Goal: Task Accomplishment & Management: Complete application form

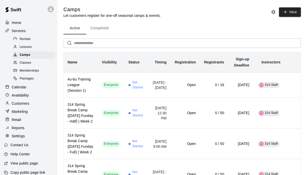
scroll to position [5, 0]
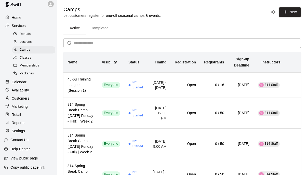
click at [30, 74] on span "Packages" at bounding box center [27, 73] width 14 height 5
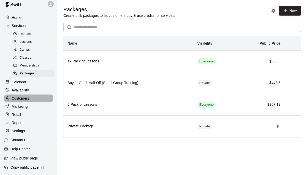
click at [23, 97] on p "Customers" at bounding box center [21, 98] width 18 height 5
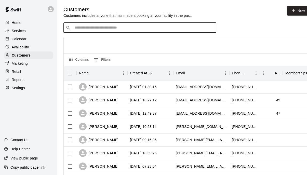
click at [89, 27] on input "Search customers by name or email" at bounding box center [143, 27] width 141 height 5
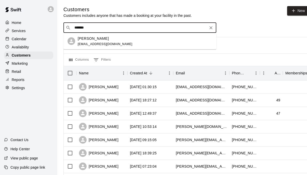
type input "*******"
click at [212, 28] on icon "Clear" at bounding box center [210, 27] width 3 height 3
type input "*"
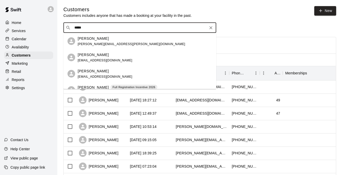
type input "****"
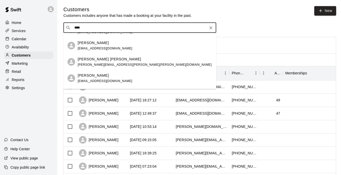
scroll to position [420, 0]
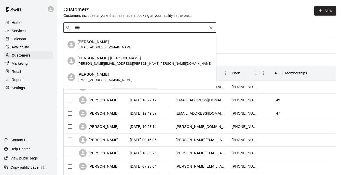
click at [211, 27] on icon "Clear" at bounding box center [210, 27] width 5 height 5
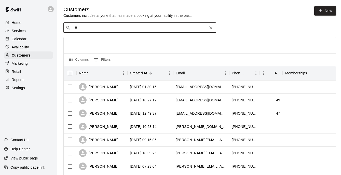
type input "*"
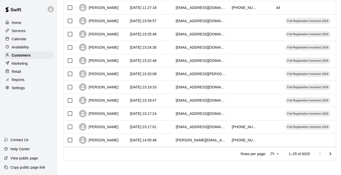
scroll to position [0, 0]
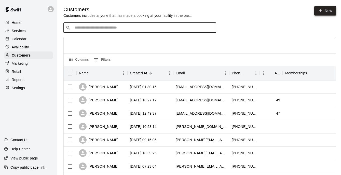
click at [307, 9] on icon at bounding box center [321, 10] width 5 height 5
select select "**"
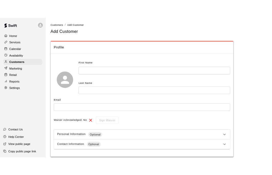
scroll to position [20, 0]
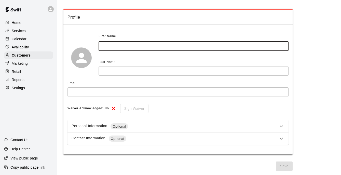
click at [138, 42] on input "text" at bounding box center [194, 46] width 190 height 9
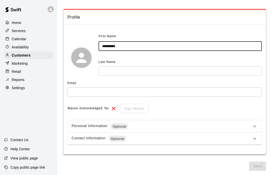
type input "*********"
click at [117, 71] on input "text" at bounding box center [180, 70] width 163 height 9
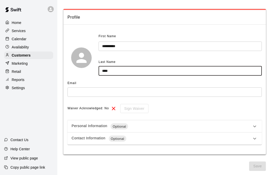
type input "****"
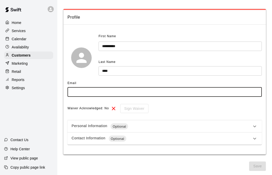
click at [117, 89] on input "text" at bounding box center [165, 91] width 194 height 9
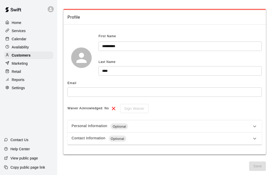
click at [166, 130] on div "Personal Information Optional" at bounding box center [165, 126] width 194 height 12
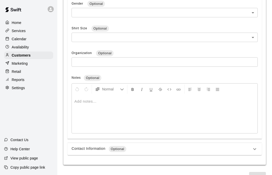
scroll to position [202, 0]
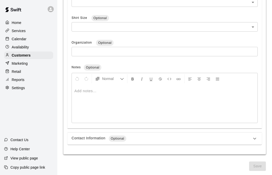
click at [158, 139] on div "Contact Information Optional" at bounding box center [162, 139] width 180 height 6
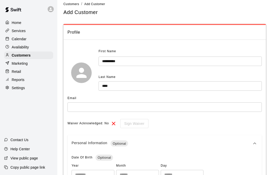
scroll to position [5, 0]
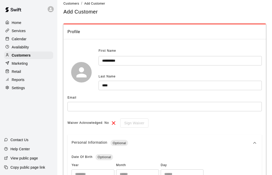
click at [253, 143] on icon at bounding box center [255, 143] width 6 height 6
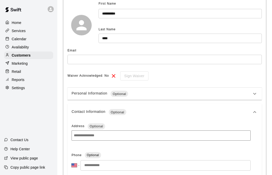
scroll to position [84, 0]
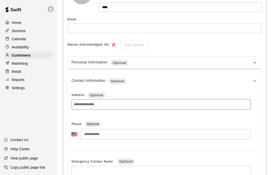
click at [256, 81] on icon at bounding box center [254, 81] width 3 height 2
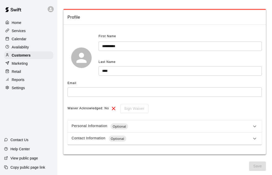
scroll to position [20, 0]
click at [260, 167] on span "Save" at bounding box center [257, 166] width 17 height 9
click at [85, 86] on div "Email" at bounding box center [165, 83] width 194 height 8
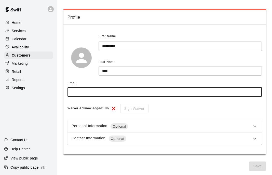
click at [85, 91] on input "text" at bounding box center [165, 91] width 194 height 9
paste input "**********"
type input "**********"
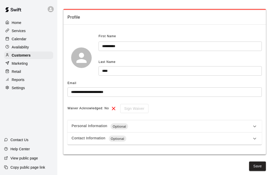
click at [161, 112] on div "Waiver Acknowledged: No Sign Waiver" at bounding box center [165, 108] width 194 height 9
click at [229, 140] on div "Contact Information Optional" at bounding box center [162, 139] width 180 height 6
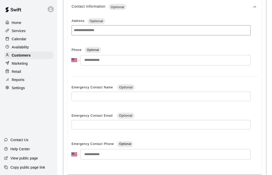
scroll to position [185, 0]
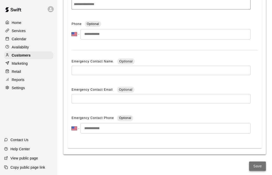
click at [261, 165] on button "Save" at bounding box center [257, 166] width 17 height 9
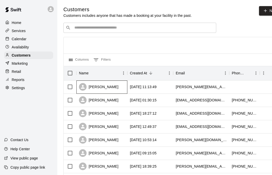
click at [99, 88] on div "Augustine Roam" at bounding box center [99, 87] width 40 height 8
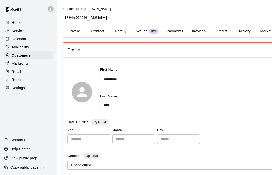
click at [222, 30] on button "Credits" at bounding box center [221, 31] width 23 height 12
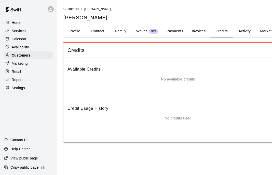
click at [147, 31] on p "Wallet" at bounding box center [141, 31] width 11 height 5
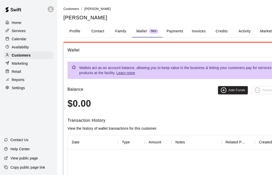
scroll to position [0, 42]
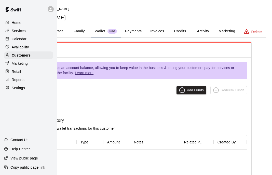
click at [179, 32] on button "Credits" at bounding box center [180, 31] width 23 height 12
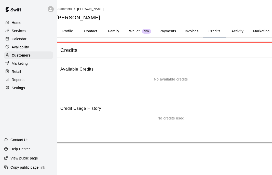
scroll to position [0, 0]
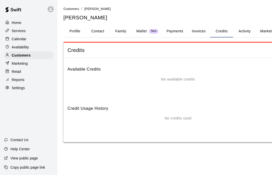
click at [72, 29] on button "Profile" at bounding box center [74, 31] width 23 height 12
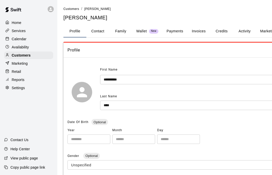
click at [21, 29] on p "Services" at bounding box center [19, 30] width 14 height 5
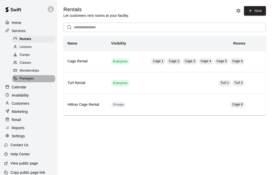
click at [30, 77] on span "Packages" at bounding box center [27, 78] width 14 height 5
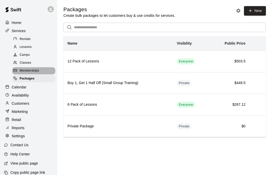
click at [33, 68] on div "Memberships" at bounding box center [33, 70] width 43 height 7
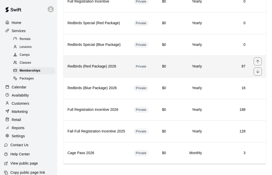
scroll to position [107, 0]
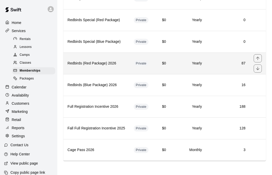
click at [99, 67] on th "Redbirds (Red Package) 2026" at bounding box center [96, 63] width 66 height 22
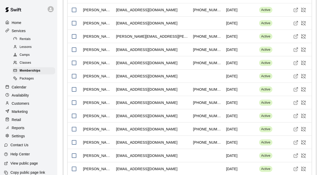
scroll to position [1344, 0]
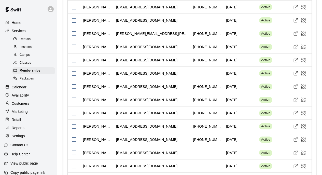
click at [20, 104] on p "Customers" at bounding box center [21, 103] width 18 height 5
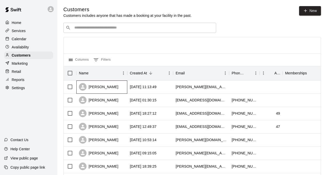
click at [98, 90] on div "Augustine Roam" at bounding box center [99, 87] width 40 height 8
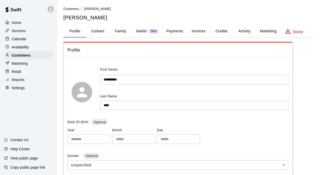
click at [141, 32] on p "Wallet" at bounding box center [141, 31] width 11 height 5
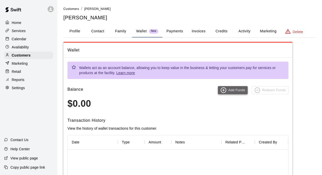
click at [225, 93] on icon "button" at bounding box center [224, 90] width 6 height 6
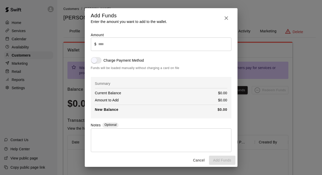
click at [225, 18] on icon "button" at bounding box center [226, 18] width 6 height 6
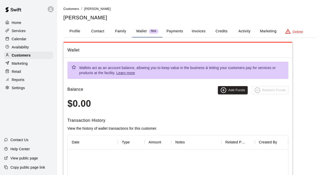
click at [79, 33] on button "Profile" at bounding box center [74, 31] width 23 height 12
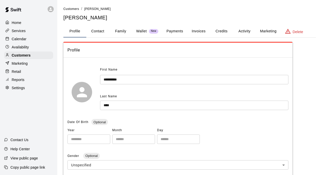
click at [220, 33] on button "Credits" at bounding box center [221, 31] width 23 height 12
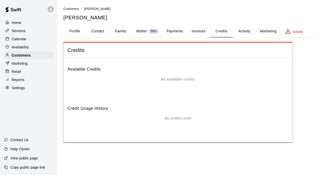
click at [264, 26] on button "Marketing" at bounding box center [268, 31] width 25 height 12
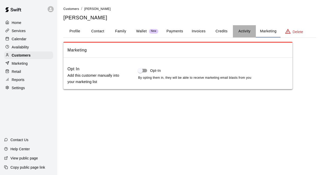
click at [252, 33] on button "Activity" at bounding box center [244, 31] width 23 height 12
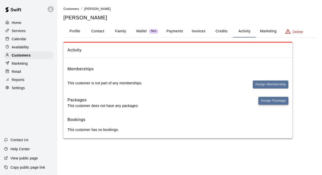
click at [265, 101] on button "Assign Package" at bounding box center [274, 101] width 30 height 8
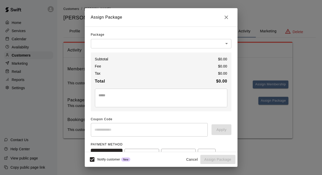
click at [157, 42] on body "Home Services Calendar Availability Customers Marketing Retail Reports Settings…" at bounding box center [161, 74] width 322 height 149
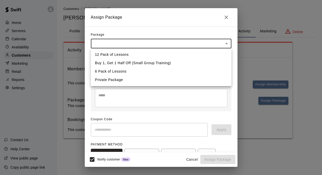
click at [227, 44] on div at bounding box center [161, 87] width 322 height 175
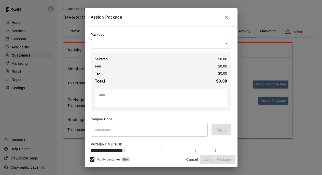
click at [135, 43] on body "Home Services Calendar Availability Customers Marketing Retail Reports Settings…" at bounding box center [161, 74] width 322 height 149
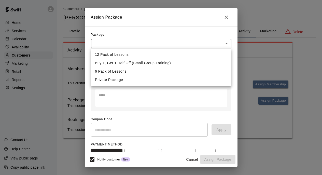
click at [228, 15] on div at bounding box center [161, 87] width 322 height 175
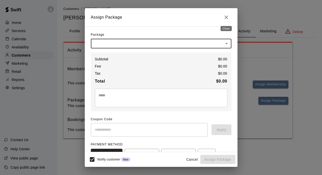
click at [225, 15] on icon "Close" at bounding box center [226, 17] width 6 height 6
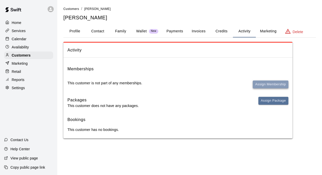
click at [266, 82] on button "Assign Membership" at bounding box center [271, 85] width 36 height 8
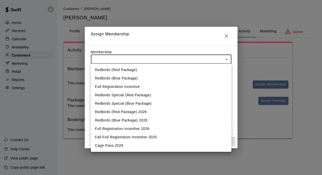
click at [217, 58] on body "Home Services Calendar Availability Customers Marketing Retail Reports Settings…" at bounding box center [161, 74] width 322 height 149
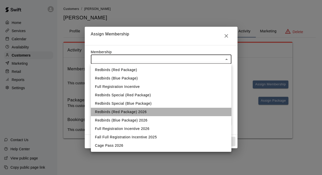
click at [127, 112] on li "Redbirds (Red Package) 2026" at bounding box center [161, 112] width 141 height 8
type input "**********"
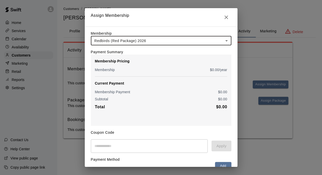
scroll to position [27, 0]
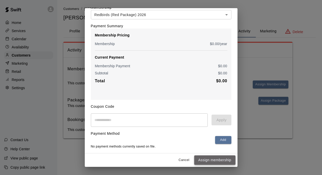
click at [220, 160] on button "Assign membership" at bounding box center [214, 159] width 41 height 9
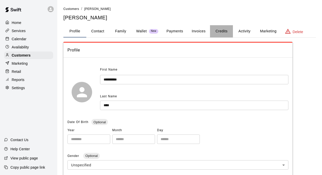
click at [219, 31] on button "Credits" at bounding box center [221, 31] width 23 height 12
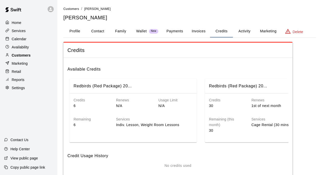
click at [28, 56] on p "Customers" at bounding box center [21, 55] width 19 height 5
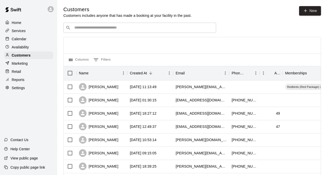
click at [114, 25] on div "​ ​" at bounding box center [139, 28] width 153 height 10
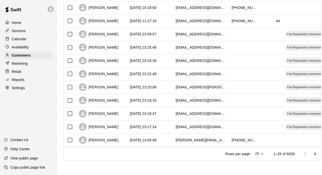
scroll to position [0, 38]
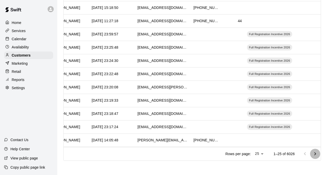
click at [318, 153] on icon "Go to next page" at bounding box center [315, 154] width 6 height 6
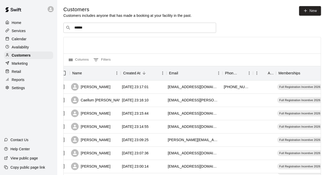
scroll to position [0, 0]
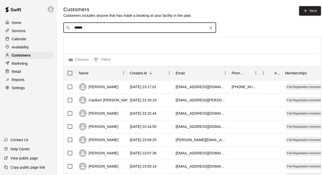
click at [95, 30] on input "******" at bounding box center [140, 27] width 134 height 5
type input "*"
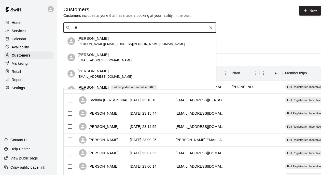
type input "*"
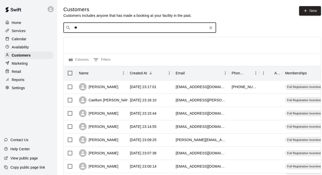
type input "*"
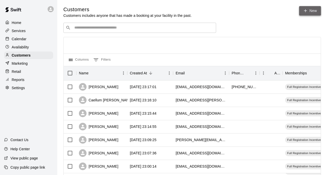
click at [305, 10] on icon at bounding box center [306, 10] width 5 height 5
select select "**"
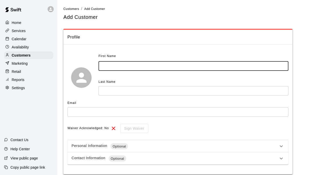
click at [142, 67] on input "text" at bounding box center [194, 65] width 190 height 9
type input "****"
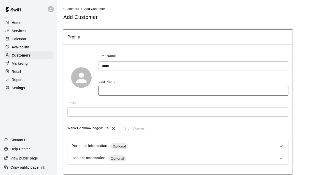
click at [141, 91] on input "text" at bounding box center [194, 90] width 190 height 9
type input "*********"
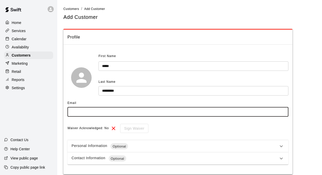
click at [120, 113] on input "text" at bounding box center [178, 111] width 221 height 9
paste input "**********"
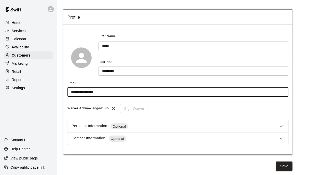
type input "**********"
click at [280, 161] on div "**********" at bounding box center [189, 78] width 253 height 185
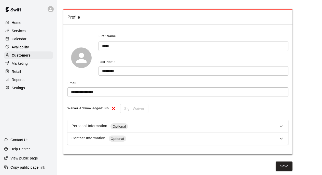
click at [287, 167] on button "Save" at bounding box center [284, 166] width 17 height 9
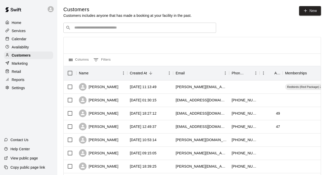
click at [132, 30] on input "Search customers by name or email" at bounding box center [143, 27] width 141 height 5
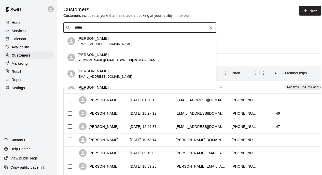
type input "*******"
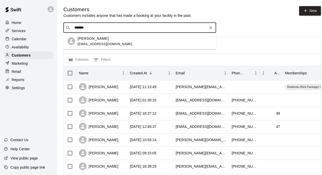
click at [91, 43] on span "[EMAIL_ADDRESS][DOMAIN_NAME]" at bounding box center [105, 44] width 55 height 4
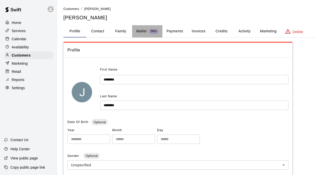
click at [144, 30] on p "Wallet" at bounding box center [141, 31] width 11 height 5
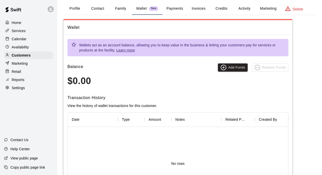
scroll to position [28, 0]
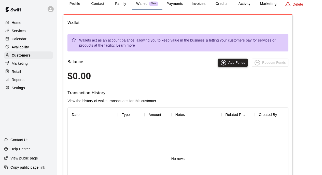
click at [237, 64] on button "Add Funds" at bounding box center [233, 63] width 30 height 8
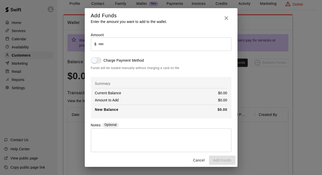
click at [226, 21] on icon "button" at bounding box center [226, 18] width 6 height 6
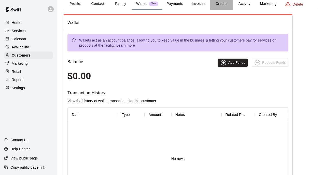
click at [224, 8] on button "Credits" at bounding box center [221, 4] width 23 height 12
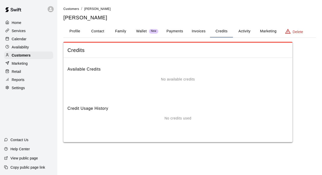
scroll to position [0, 0]
click at [266, 33] on button "Marketing" at bounding box center [268, 31] width 25 height 12
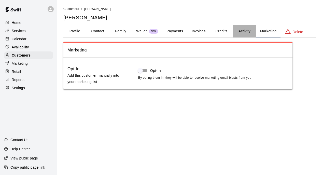
click at [248, 32] on button "Activity" at bounding box center [244, 31] width 23 height 12
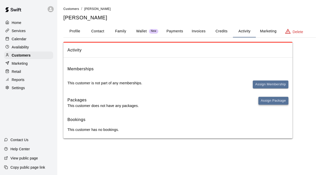
click at [273, 101] on button "Assign Package" at bounding box center [274, 101] width 30 height 8
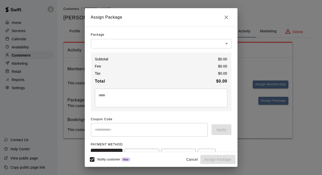
click at [224, 45] on body "Home Services Calendar Availability Customers Marketing Retail Reports Settings…" at bounding box center [161, 74] width 322 height 149
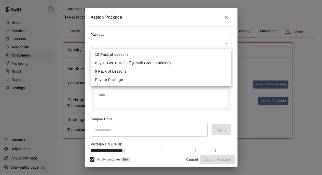
click at [271, 63] on div at bounding box center [161, 87] width 322 height 175
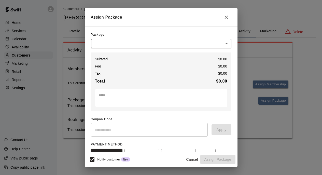
click at [269, 71] on div "Assign Package Package ​ ​ Subtotal $ 0.00 Fee $ 0.00 Tax $ 0.00 Total $ 0.00 *…" at bounding box center [161, 87] width 322 height 175
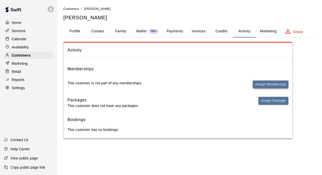
click at [265, 87] on button "Assign Membership" at bounding box center [271, 85] width 36 height 8
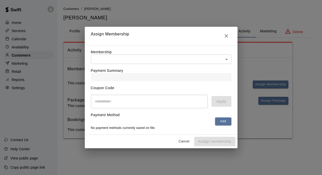
click at [220, 57] on body "Home Services Calendar Availability Customers Marketing Retail Reports Settings…" at bounding box center [161, 74] width 322 height 149
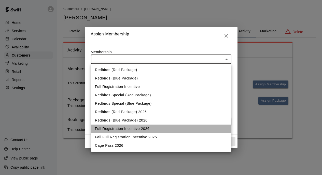
click at [142, 130] on li "Full Registration Incentive 2026" at bounding box center [161, 129] width 141 height 8
type input "**********"
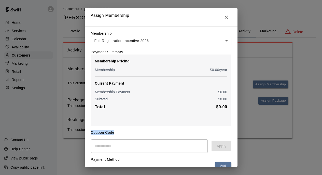
click at [142, 130] on div "Coupon Code ​ Apply" at bounding box center [161, 139] width 141 height 27
click at [263, 9] on div "**********" at bounding box center [161, 87] width 322 height 175
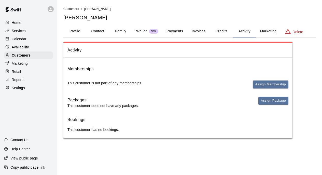
click at [81, 33] on button "Profile" at bounding box center [74, 31] width 23 height 12
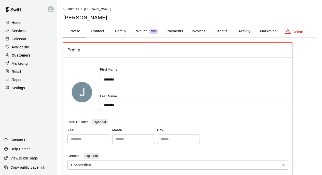
click at [22, 56] on p "Customers" at bounding box center [21, 55] width 19 height 5
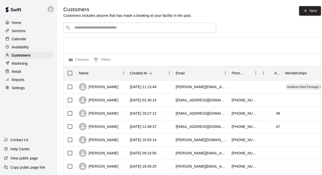
click at [202, 28] on input "Search customers by name or email" at bounding box center [143, 27] width 141 height 5
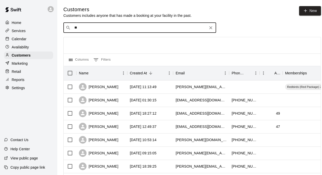
type input "*"
type input "****"
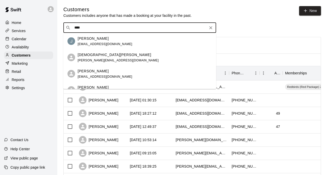
click at [122, 41] on div "Jennifer Philippe jjrab72@gmail.com" at bounding box center [145, 41] width 135 height 11
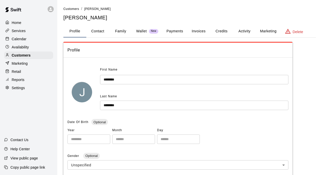
click at [227, 27] on button "Credits" at bounding box center [221, 31] width 23 height 12
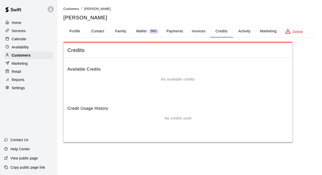
click at [244, 32] on button "Activity" at bounding box center [244, 31] width 23 height 12
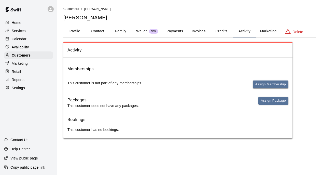
click at [256, 32] on button "Activity" at bounding box center [244, 31] width 23 height 12
click at [268, 32] on button "Marketing" at bounding box center [268, 31] width 25 height 12
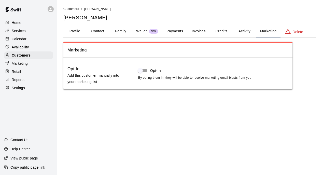
click at [253, 32] on button "Activity" at bounding box center [244, 31] width 23 height 12
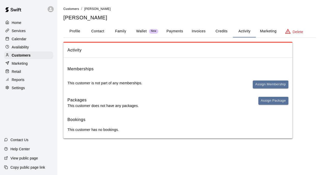
click at [225, 31] on button "Credits" at bounding box center [221, 31] width 23 height 12
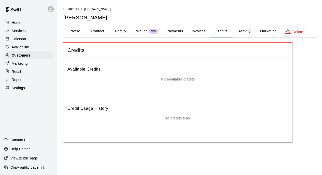
click at [249, 34] on button "Activity" at bounding box center [244, 31] width 23 height 12
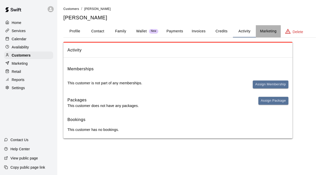
click at [263, 31] on button "Marketing" at bounding box center [268, 31] width 25 height 12
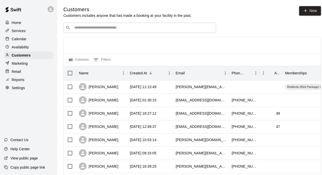
click at [95, 28] on input "Search customers by name or email" at bounding box center [143, 27] width 141 height 5
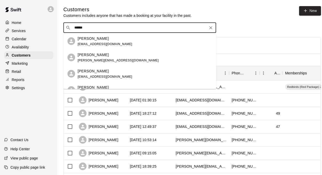
type input "*******"
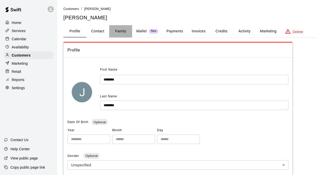
click at [119, 29] on button "Family" at bounding box center [120, 31] width 23 height 12
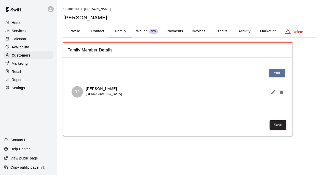
click at [175, 29] on button "Payments" at bounding box center [175, 31] width 25 height 12
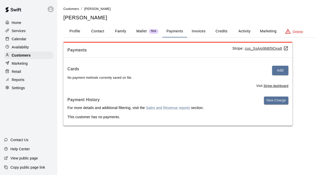
click at [202, 32] on button "Invoices" at bounding box center [198, 31] width 23 height 12
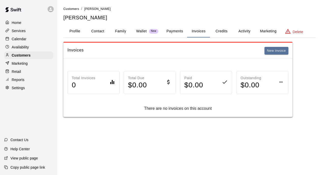
click at [222, 32] on button "Credits" at bounding box center [221, 31] width 23 height 12
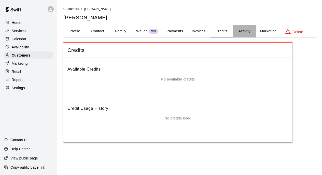
click at [243, 31] on button "Activity" at bounding box center [244, 31] width 23 height 12
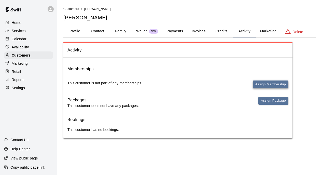
click at [271, 84] on button "Assign Membership" at bounding box center [271, 85] width 36 height 8
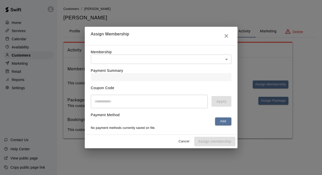
click at [215, 58] on body "Home Services Calendar Availability Customers Marketing Retail Reports Settings…" at bounding box center [161, 74] width 322 height 149
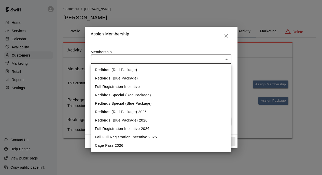
click at [130, 129] on li "Full Registration Incentive 2026" at bounding box center [161, 129] width 141 height 8
type input "**********"
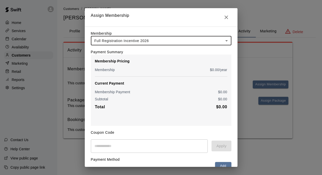
scroll to position [27, 0]
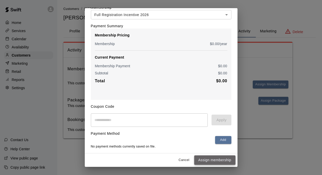
click at [218, 164] on button "Assign membership" at bounding box center [214, 159] width 41 height 9
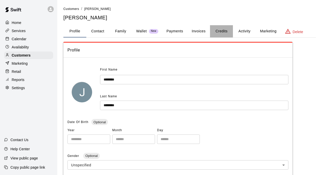
click at [221, 32] on button "Credits" at bounding box center [221, 31] width 23 height 12
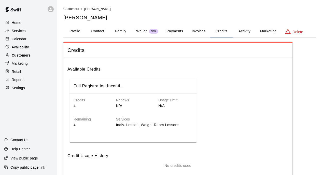
click at [29, 55] on p "Customers" at bounding box center [21, 55] width 19 height 5
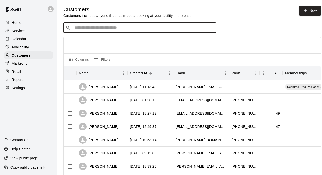
click at [114, 27] on input "Search customers by name or email" at bounding box center [143, 27] width 141 height 5
click at [141, 29] on input "Search customers by name or email" at bounding box center [143, 27] width 141 height 5
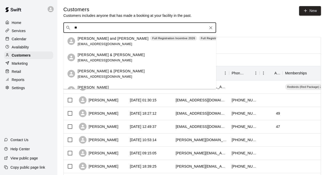
type input "*"
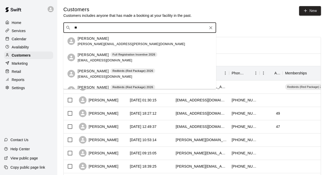
type input "*"
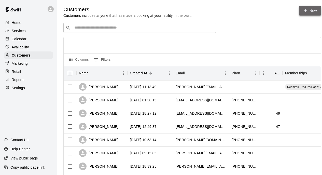
click at [310, 14] on link "New" at bounding box center [310, 10] width 22 height 9
select select "**"
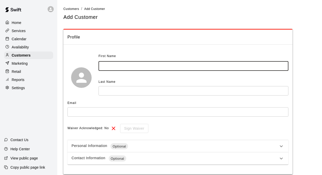
click at [157, 67] on input "text" at bounding box center [194, 65] width 190 height 9
type input "***"
click at [152, 90] on input "text" at bounding box center [194, 90] width 190 height 9
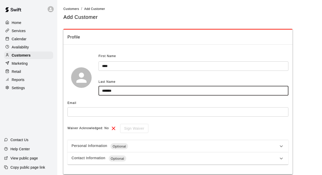
type input "******"
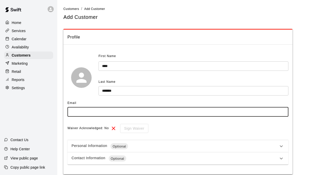
click at [97, 112] on input "text" at bounding box center [178, 111] width 221 height 9
paste input "**********"
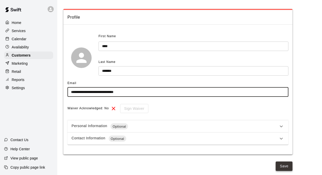
type input "**********"
click at [281, 166] on button "Save" at bounding box center [284, 166] width 17 height 9
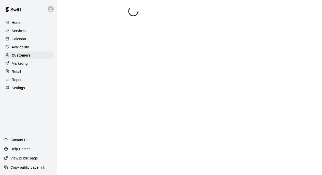
scroll to position [0, 0]
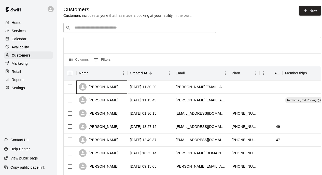
click at [105, 85] on div "Max Segura" at bounding box center [99, 87] width 40 height 8
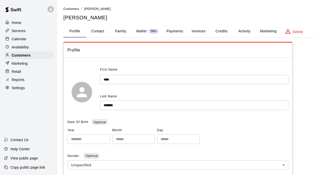
click at [237, 30] on button "Activity" at bounding box center [244, 31] width 23 height 12
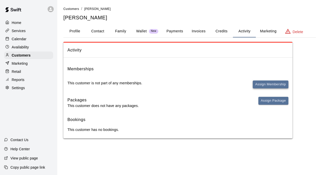
click at [273, 84] on button "Assign Membership" at bounding box center [271, 85] width 36 height 8
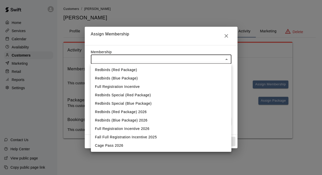
click at [207, 55] on body "Home Services Calendar Availability Customers Marketing Retail Reports Settings…" at bounding box center [161, 74] width 322 height 149
click at [137, 129] on li "Full Registration Incentive 2026" at bounding box center [161, 129] width 141 height 8
type input "**********"
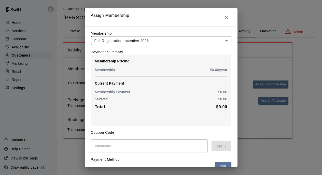
scroll to position [27, 0]
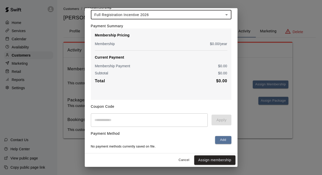
click at [212, 159] on button "Assign membership" at bounding box center [214, 159] width 41 height 9
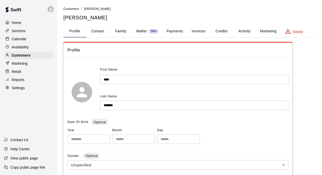
click at [220, 30] on button "Credits" at bounding box center [221, 31] width 23 height 12
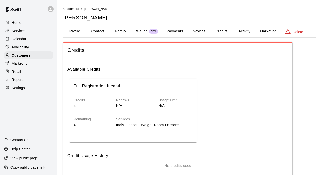
click at [269, 31] on button "Marketing" at bounding box center [268, 31] width 25 height 12
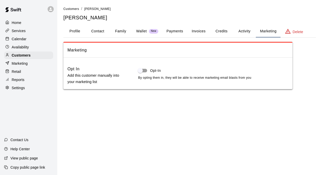
click at [250, 32] on button "Activity" at bounding box center [244, 31] width 23 height 12
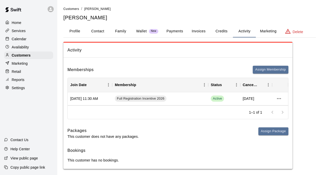
scroll to position [4, 0]
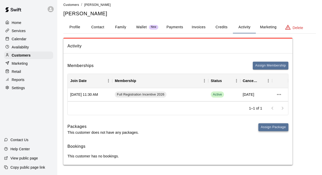
click at [268, 128] on button "Assign Package" at bounding box center [274, 127] width 30 height 8
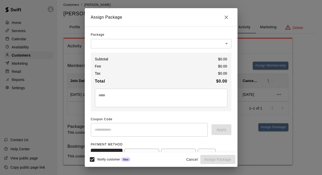
click at [208, 46] on body "Home Services Calendar Availability Customers Marketing Retail Reports Settings…" at bounding box center [161, 85] width 322 height 179
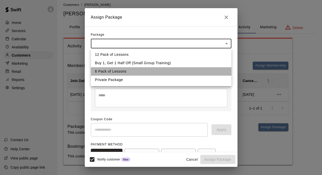
click at [127, 72] on li "6 Pack of Lessons" at bounding box center [161, 71] width 141 height 8
type input "**********"
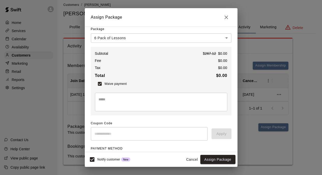
scroll to position [52, 0]
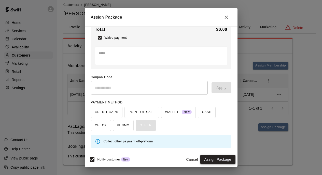
click at [220, 160] on button "Assign Package" at bounding box center [218, 159] width 35 height 9
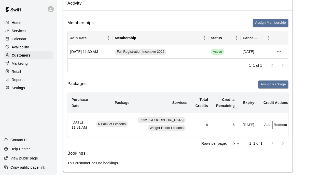
scroll to position [0, 0]
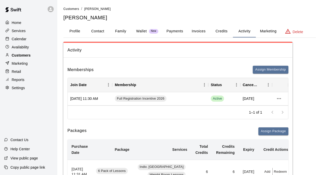
click at [19, 55] on p "Customers" at bounding box center [21, 55] width 19 height 5
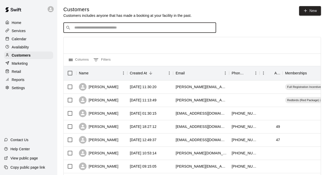
click at [130, 28] on input "Search customers by name or email" at bounding box center [143, 27] width 141 height 5
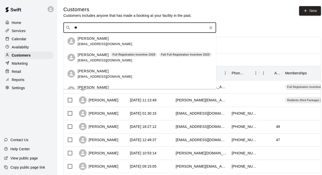
type input "*"
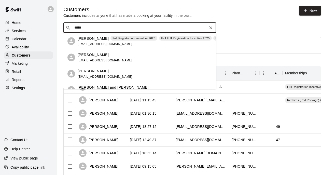
type input "*****"
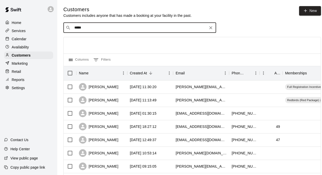
click at [95, 29] on input "*****" at bounding box center [140, 27] width 134 height 5
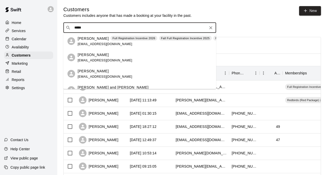
click at [242, 28] on div "​ ***** ​" at bounding box center [192, 28] width 258 height 10
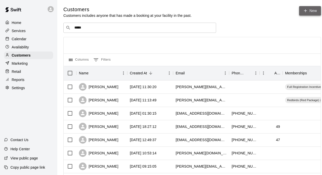
click at [300, 11] on link "New" at bounding box center [310, 10] width 22 height 9
select select "**"
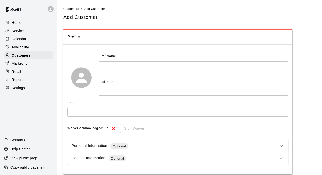
click at [135, 69] on input "text" at bounding box center [194, 65] width 190 height 9
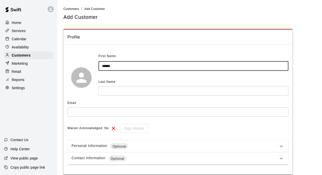
type input "*****"
click at [126, 86] on input "text" at bounding box center [194, 90] width 190 height 9
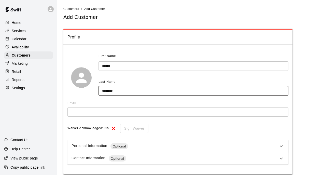
type input "********"
click at [92, 110] on input "text" at bounding box center [178, 111] width 221 height 9
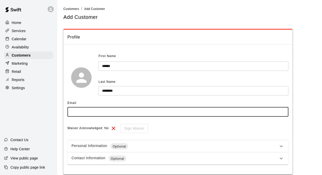
paste input "**********"
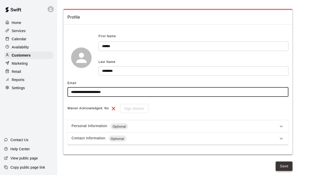
type input "**********"
click at [288, 166] on button "Save" at bounding box center [284, 166] width 17 height 9
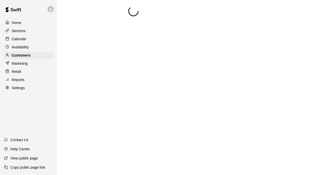
scroll to position [0, 0]
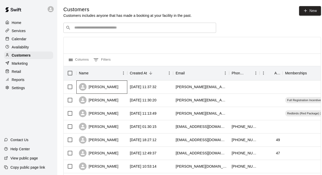
click at [97, 85] on div "Dylan Schaefer" at bounding box center [99, 87] width 40 height 8
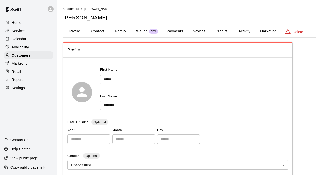
click at [270, 28] on button "Marketing" at bounding box center [268, 31] width 25 height 12
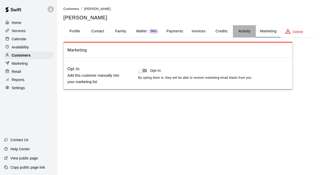
click at [243, 36] on button "Activity" at bounding box center [244, 31] width 23 height 12
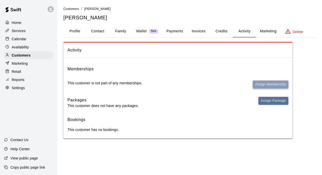
click at [272, 85] on button "Assign Membership" at bounding box center [271, 85] width 36 height 8
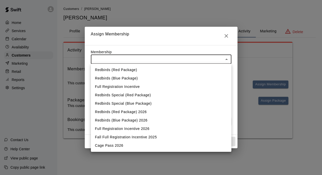
click at [182, 59] on body "Home Services Calendar Availability Customers Marketing Retail Reports Settings…" at bounding box center [161, 74] width 322 height 149
click at [131, 129] on li "Full Registration Incentive 2026" at bounding box center [161, 129] width 141 height 8
type input "**********"
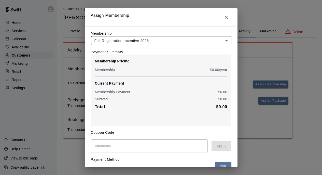
scroll to position [27, 0]
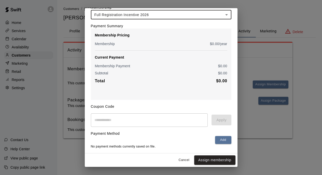
click at [219, 160] on button "Assign membership" at bounding box center [214, 159] width 41 height 9
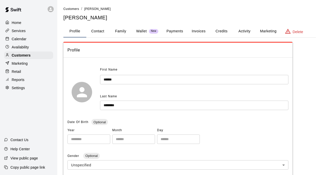
click at [220, 29] on button "Credits" at bounding box center [221, 31] width 23 height 12
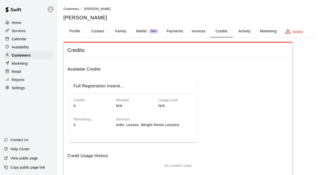
scroll to position [25, 0]
